Goal: Information Seeking & Learning: Understand process/instructions

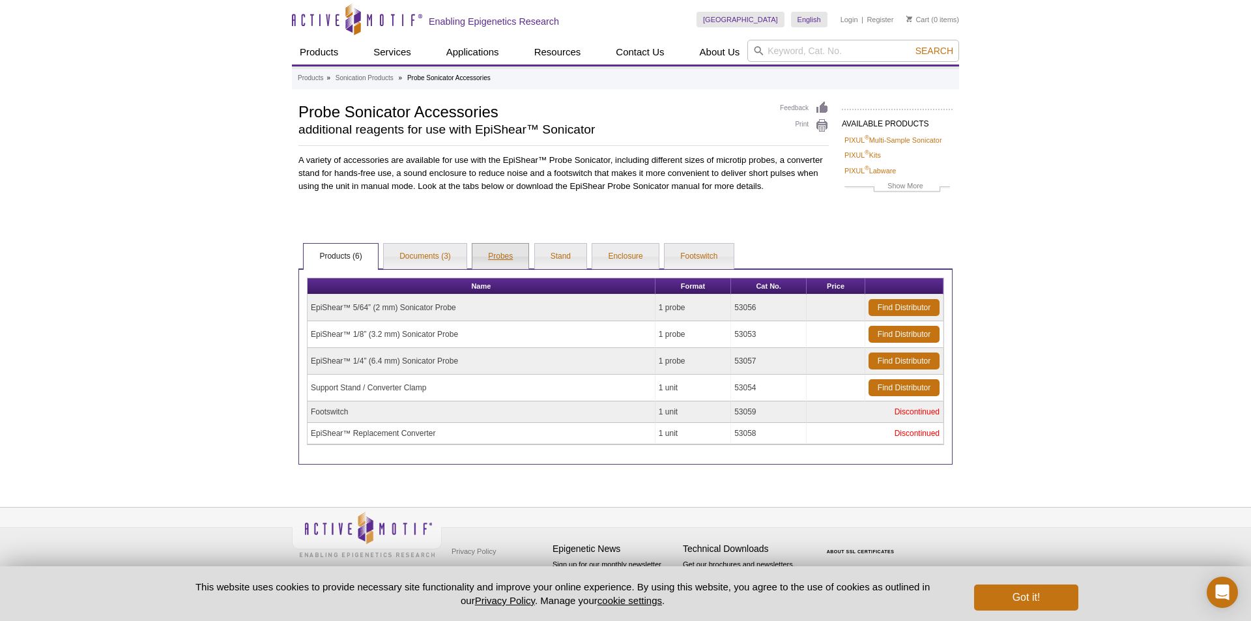
click at [501, 252] on link "Probes" at bounding box center [500, 257] width 56 height 26
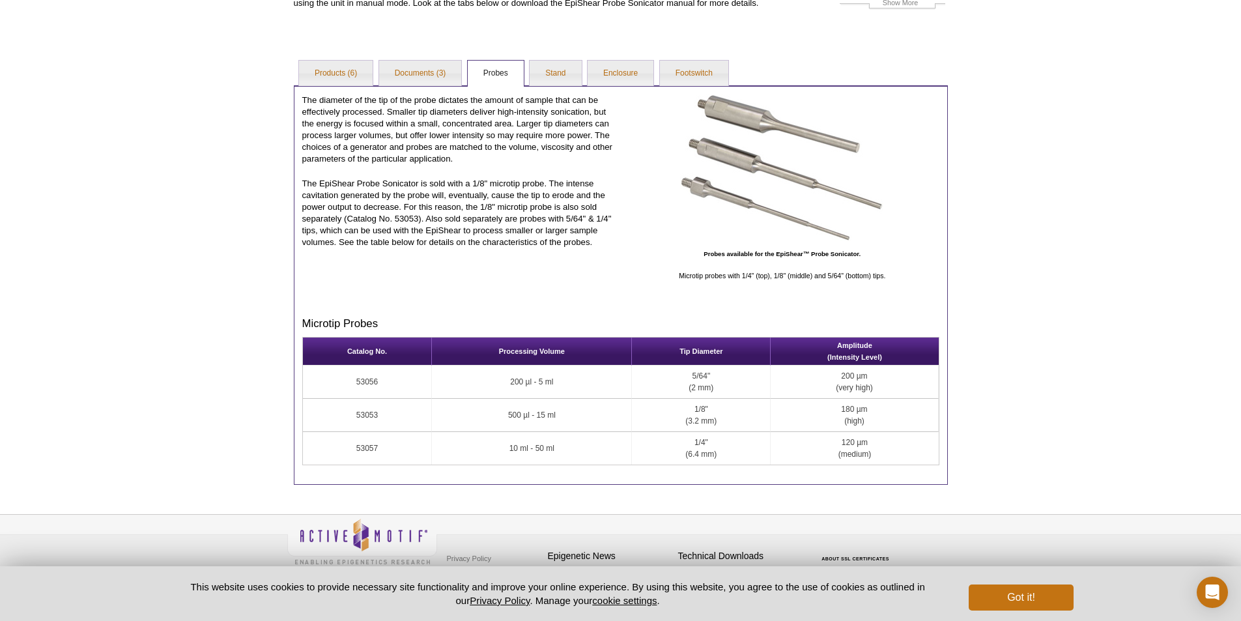
scroll to position [190, 0]
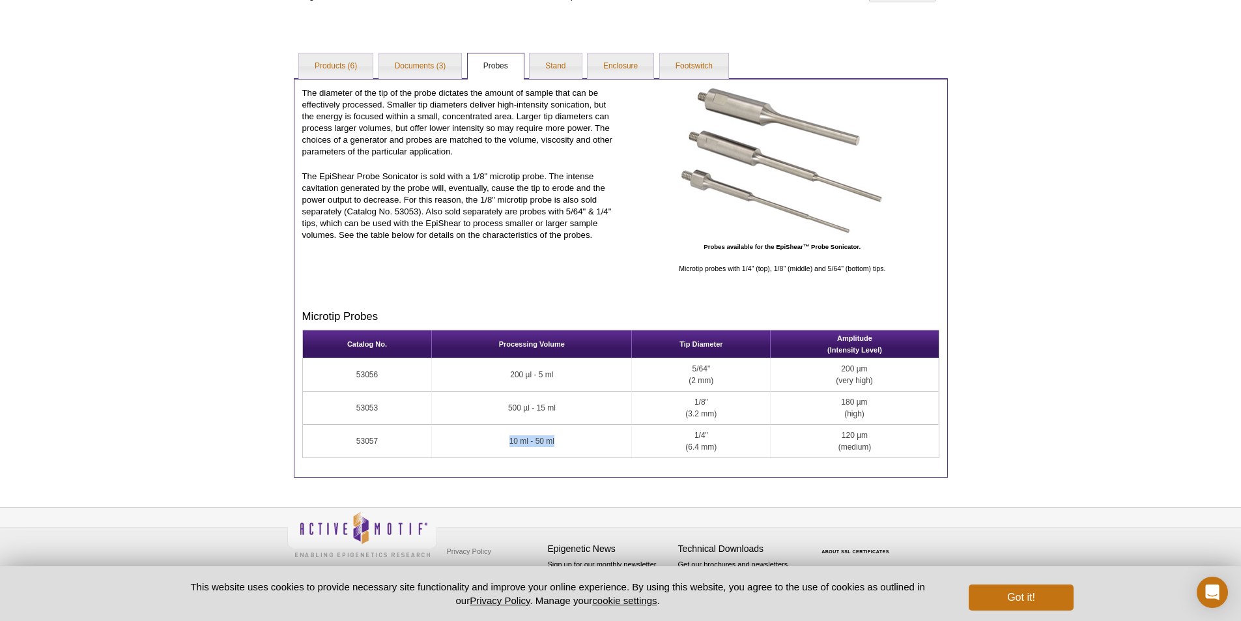
drag, startPoint x: 563, startPoint y: 444, endPoint x: 477, endPoint y: 440, distance: 86.0
click at [477, 440] on td "10 ml - 50 ml" at bounding box center [532, 441] width 200 height 33
click at [618, 446] on td "10 ml - 50 ml" at bounding box center [532, 441] width 200 height 33
click at [357, 376] on td "53056" at bounding box center [368, 374] width 130 height 33
drag, startPoint x: 356, startPoint y: 372, endPoint x: 888, endPoint y: 448, distance: 537.0
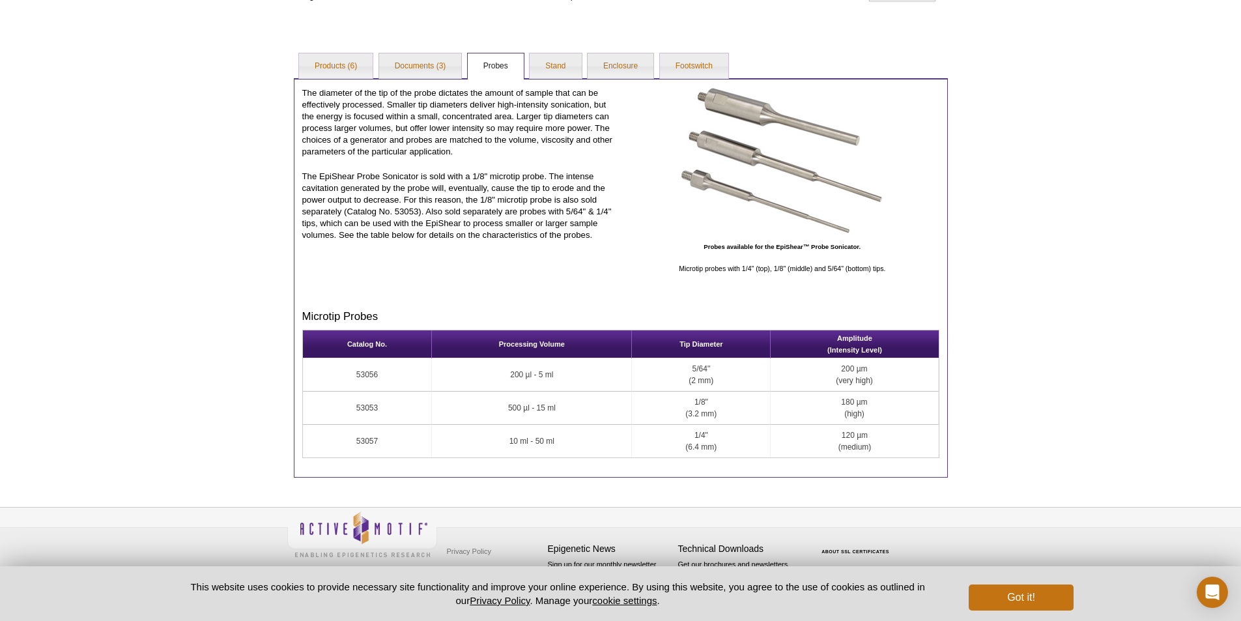
click at [888, 448] on tbody "53056 200 µl - 5 ml 5/64" (2 mm) 200 µm (very high) 53053 500 µl - 15 ml 1/8" (…" at bounding box center [621, 407] width 636 height 99
click at [340, 354] on th "Catalog No." at bounding box center [368, 344] width 130 height 28
drag, startPoint x: 342, startPoint y: 341, endPoint x: 894, endPoint y: 449, distance: 562.4
click at [894, 449] on table "Catalog No. Processing Volume Tip Diameter Amplitude (Intensity Level) 53056 20…" at bounding box center [620, 394] width 637 height 128
copy table "Catalog No. Processing Volume Tip Diameter Amplitude (Intensity Level) 53056 20…"
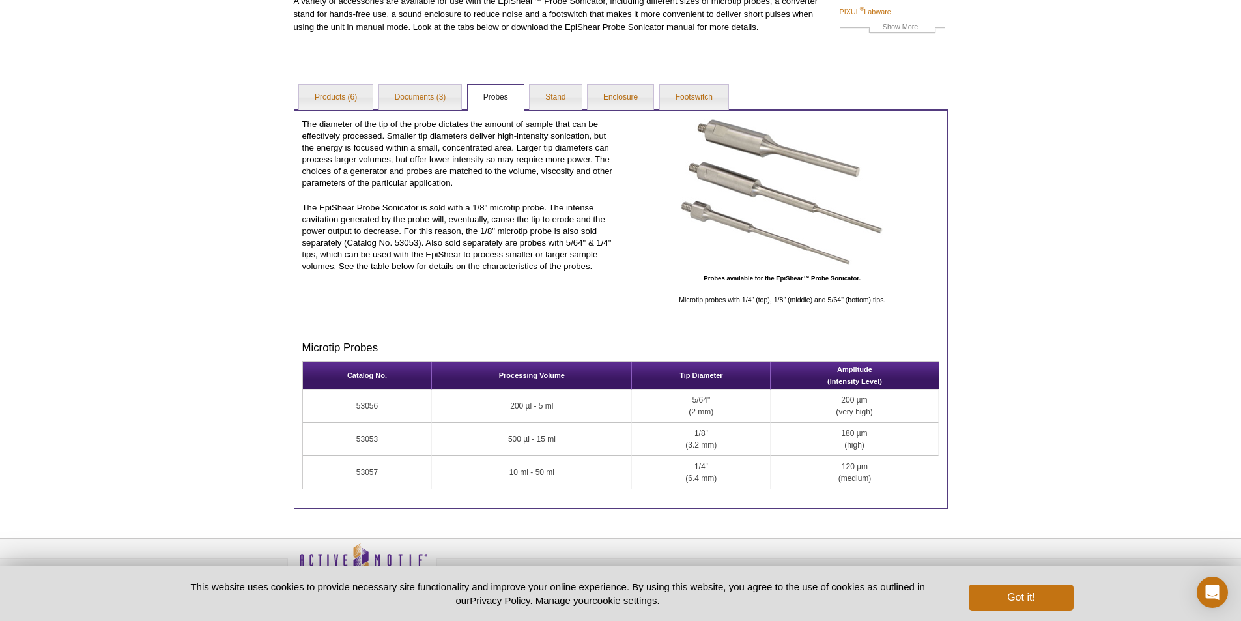
scroll to position [0, 0]
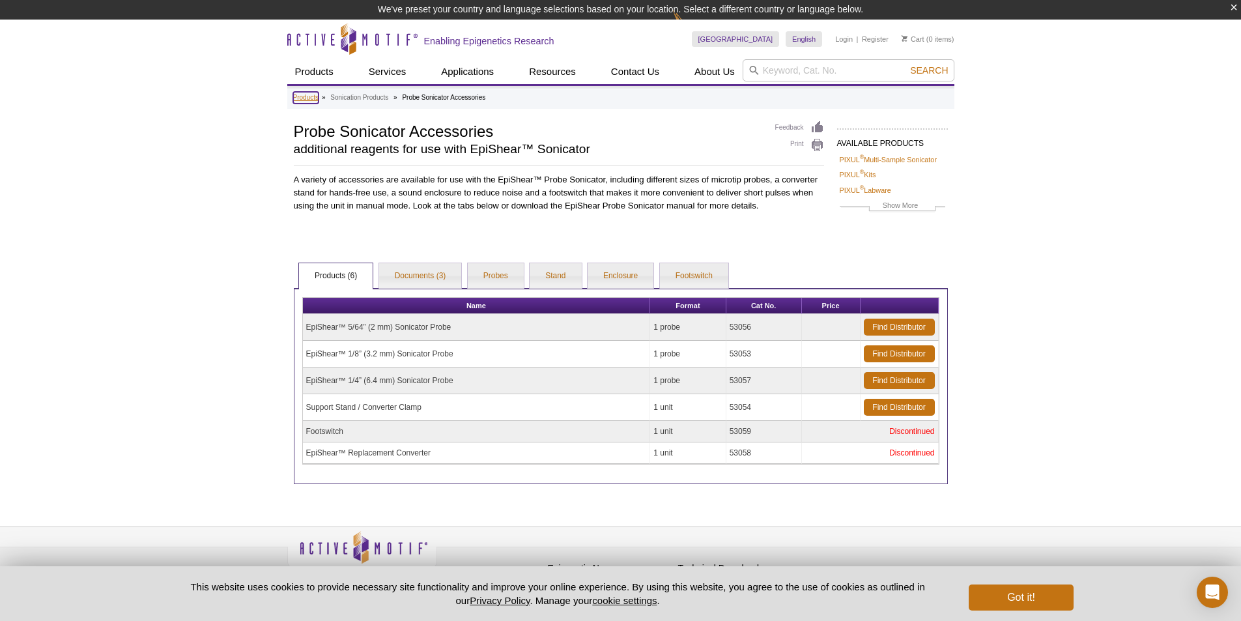
click at [305, 98] on link "Products" at bounding box center [305, 98] width 25 height 12
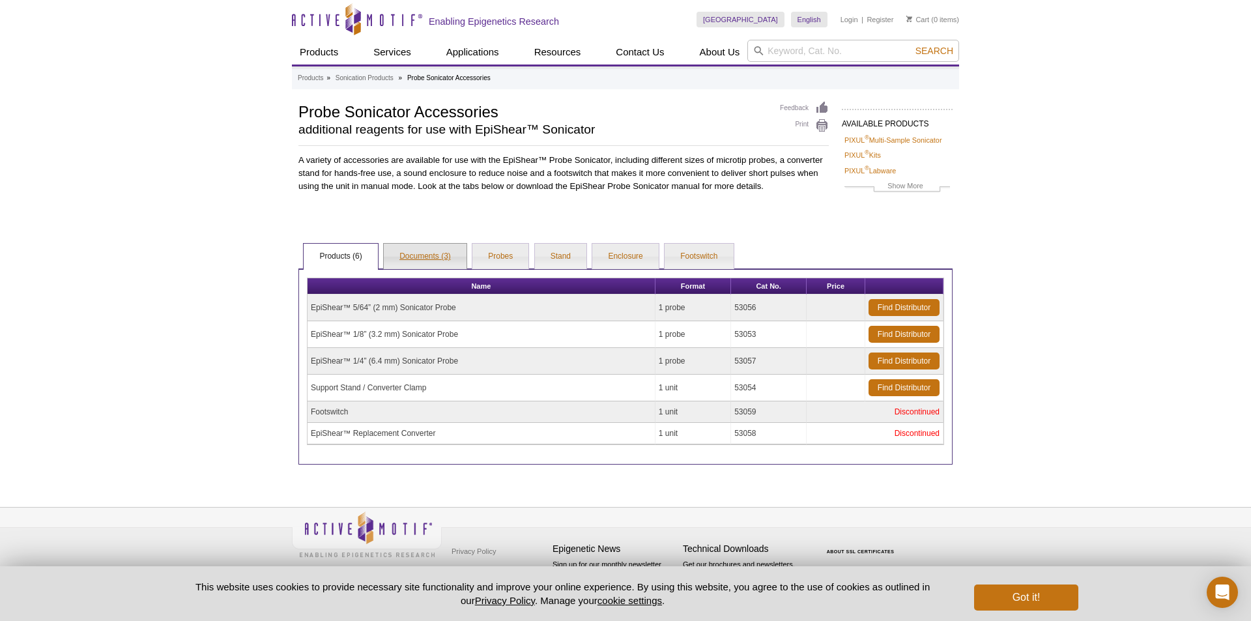
click at [427, 256] on link "Documents (3)" at bounding box center [425, 257] width 83 height 26
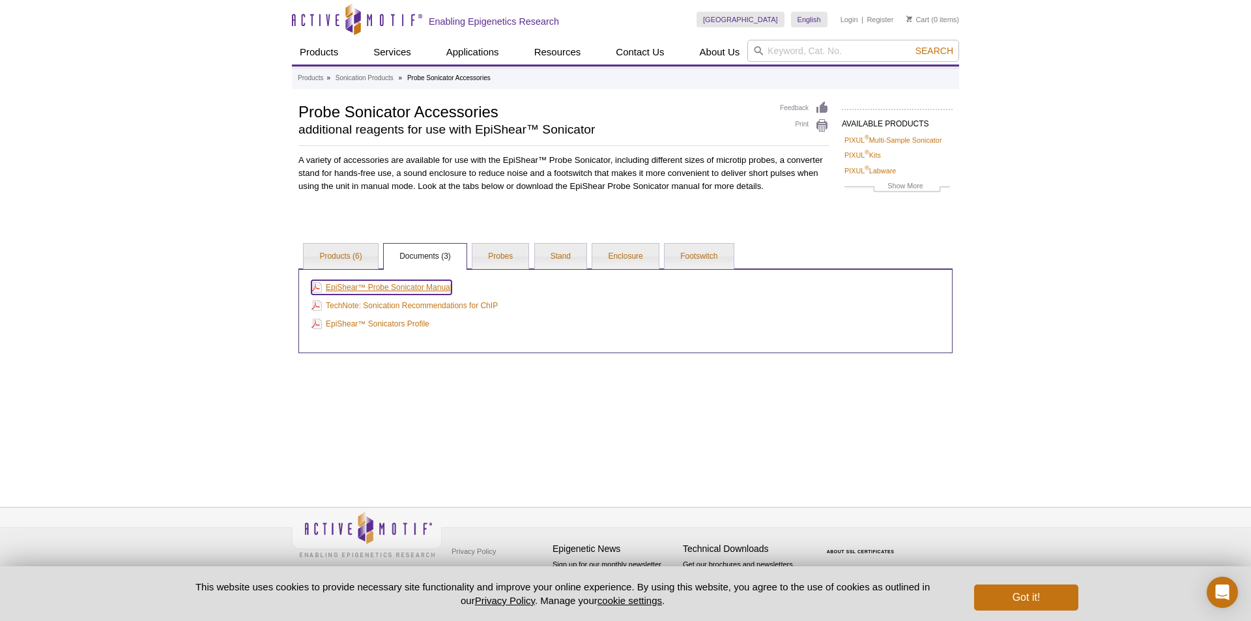
click at [418, 285] on link "EpiShear™ Probe Sonicator Manual" at bounding box center [381, 287] width 140 height 14
